Goal: Check status

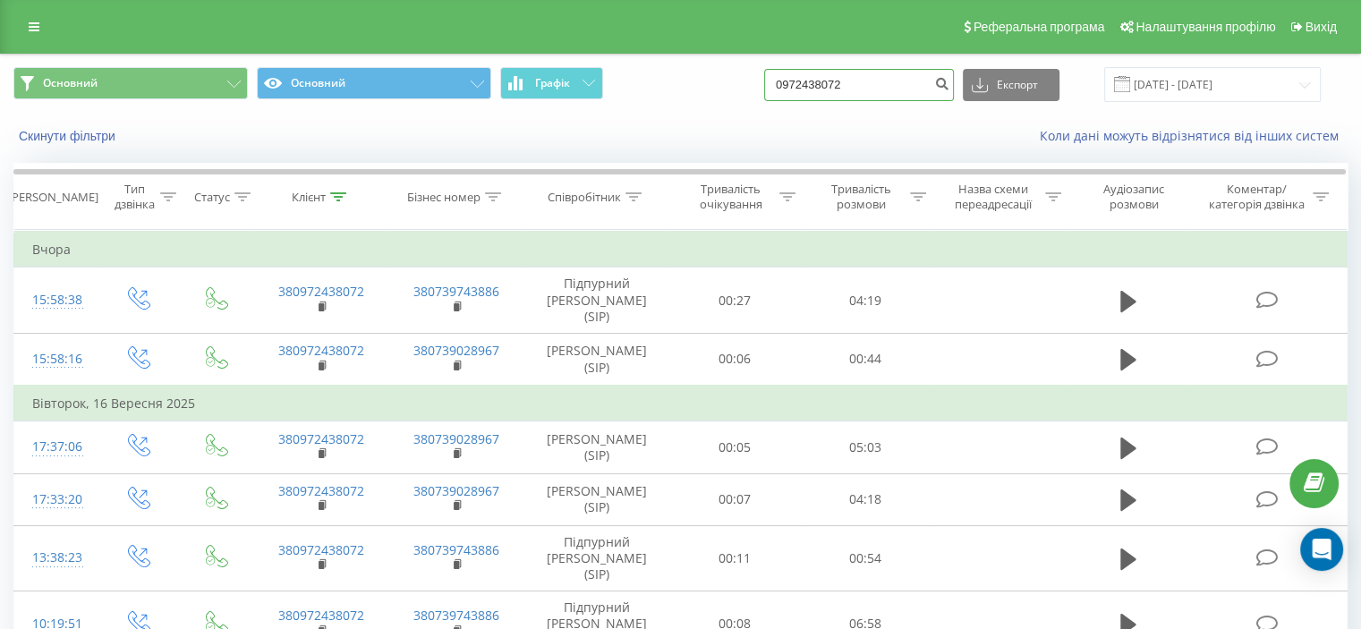
click at [795, 80] on input "0972438072" at bounding box center [859, 85] width 190 height 32
click at [816, 81] on input "0972438072" at bounding box center [859, 85] width 190 height 32
paste input "60594217"
type input "0960594217"
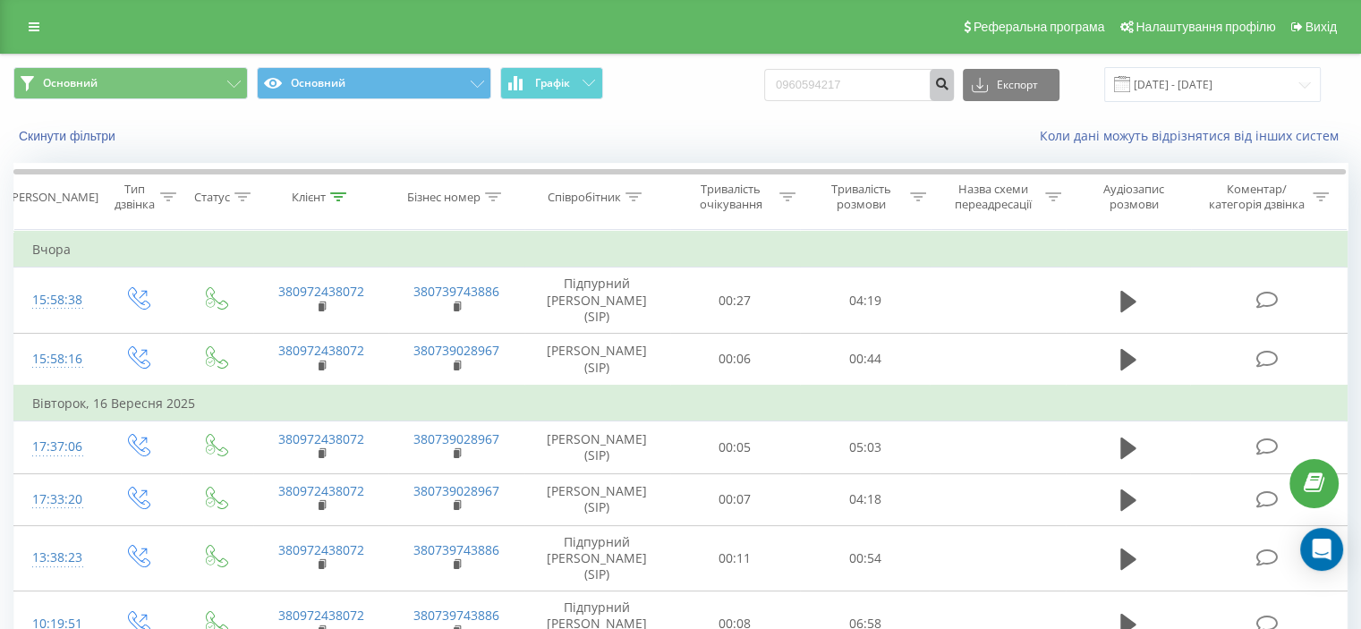
click at [950, 83] on icon "submit" at bounding box center [941, 81] width 15 height 11
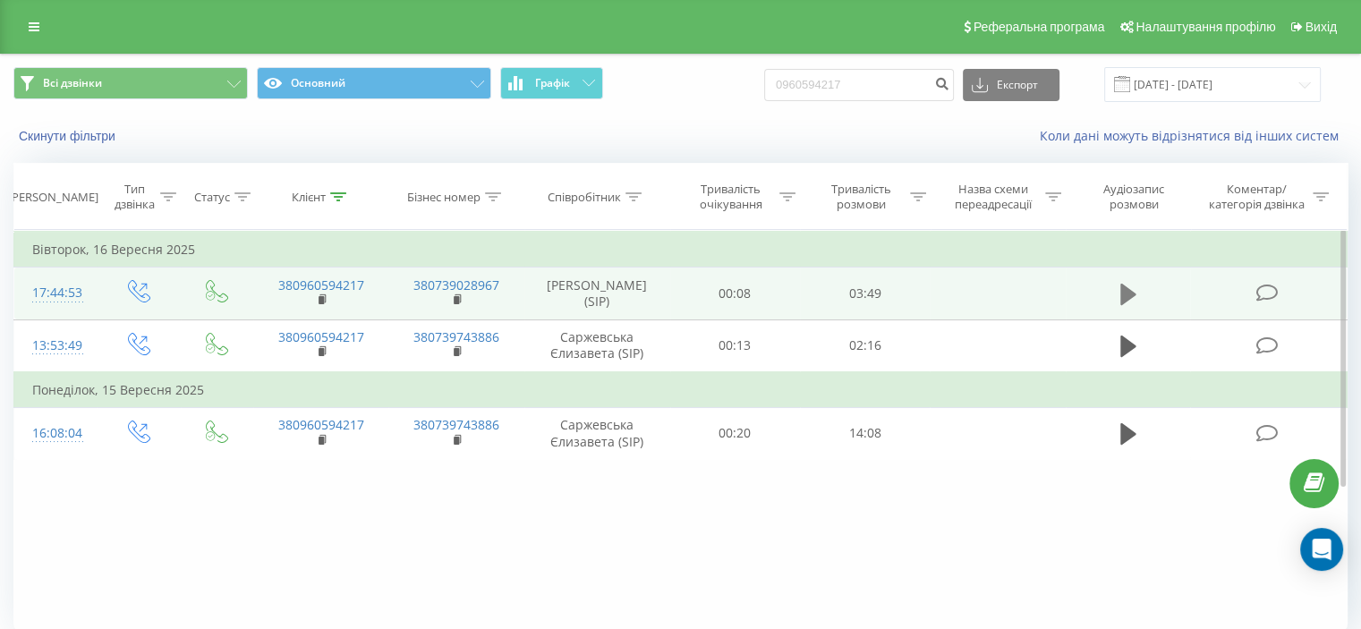
click at [1121, 305] on icon at bounding box center [1129, 294] width 16 height 21
